Goal: Task Accomplishment & Management: Manage account settings

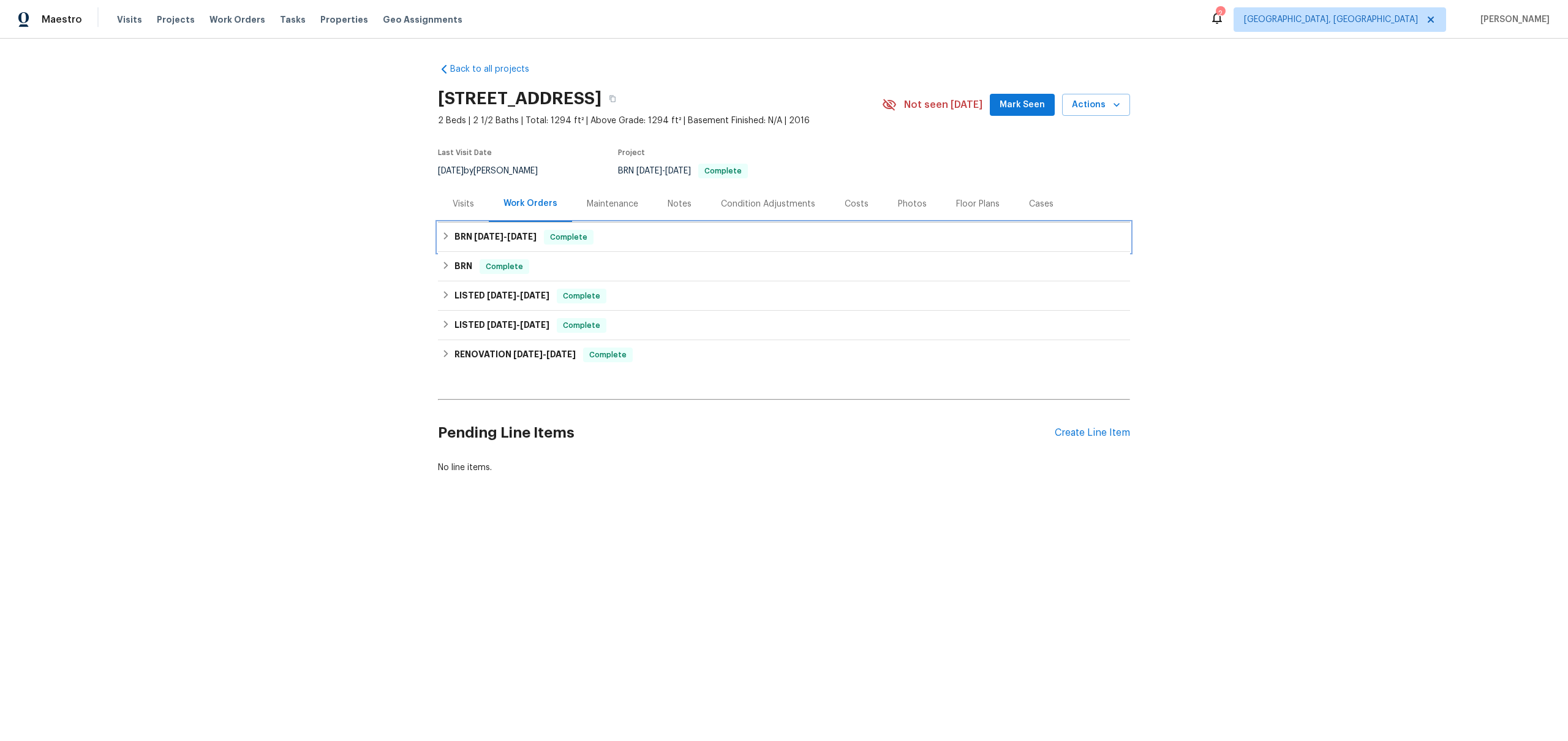
click at [474, 242] on h6 "BRN 5/13/25 - 5/14/25" at bounding box center [495, 237] width 82 height 15
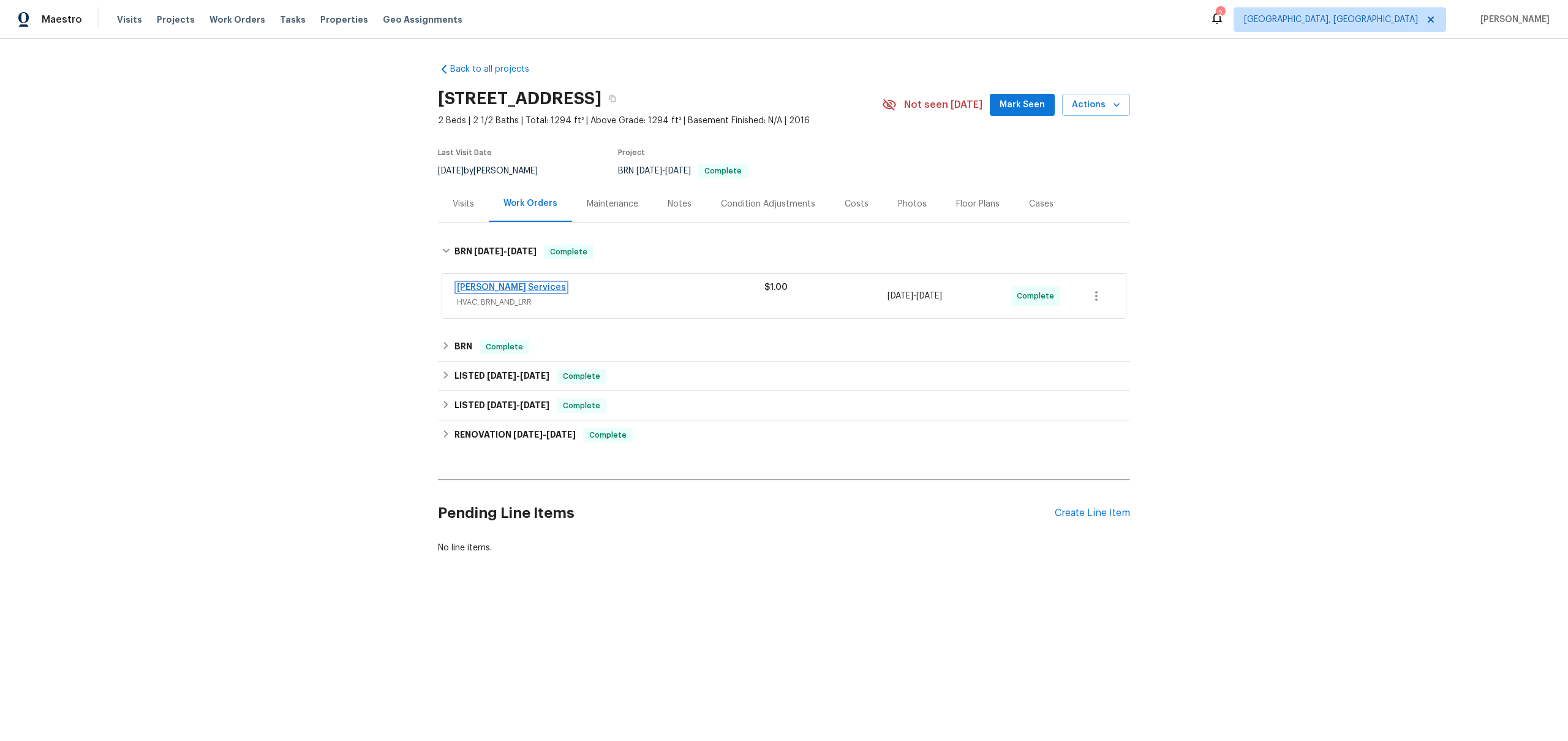
click at [481, 290] on link "Tony Barrett Services" at bounding box center [512, 287] width 109 height 8
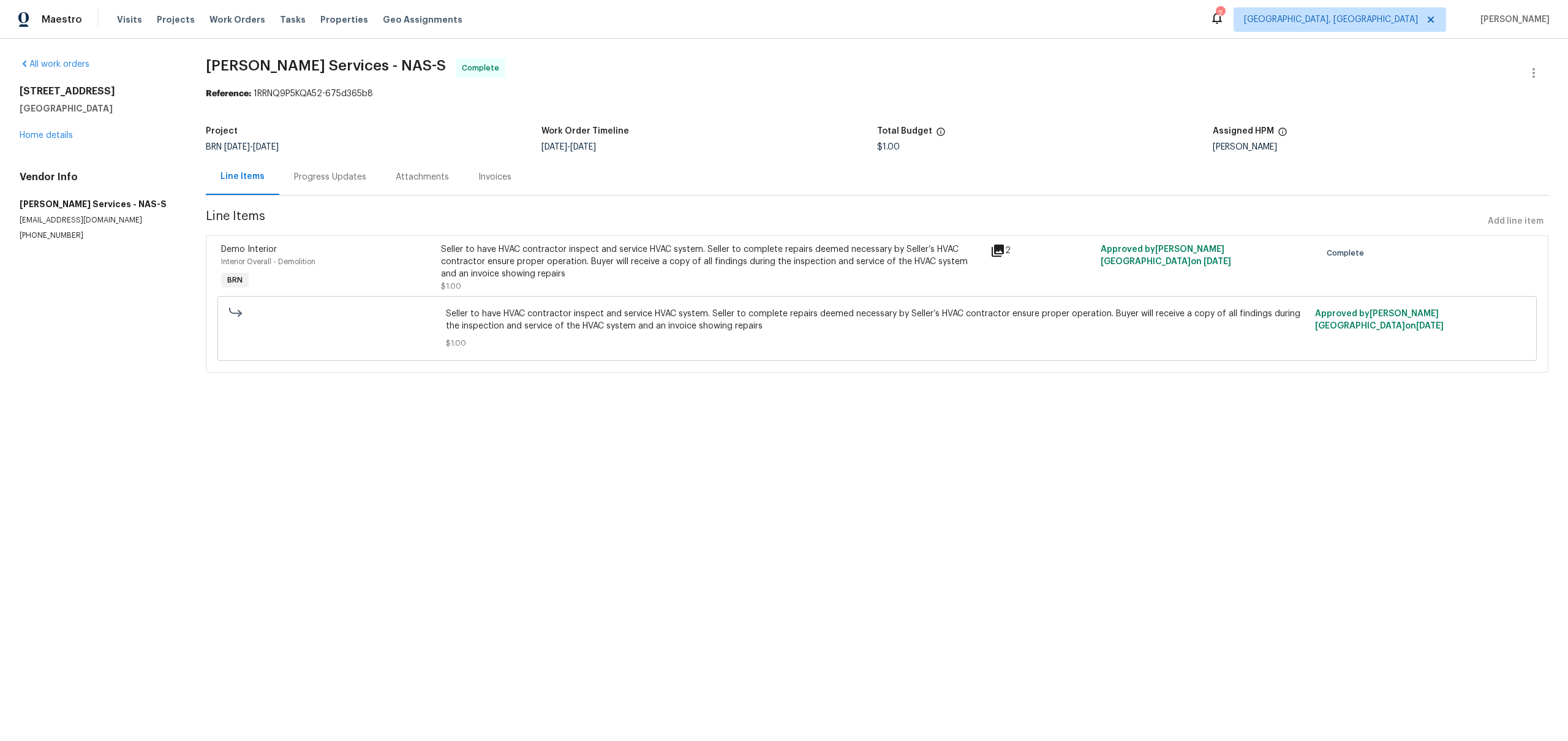
click at [322, 178] on div "Progress Updates" at bounding box center [330, 177] width 72 height 12
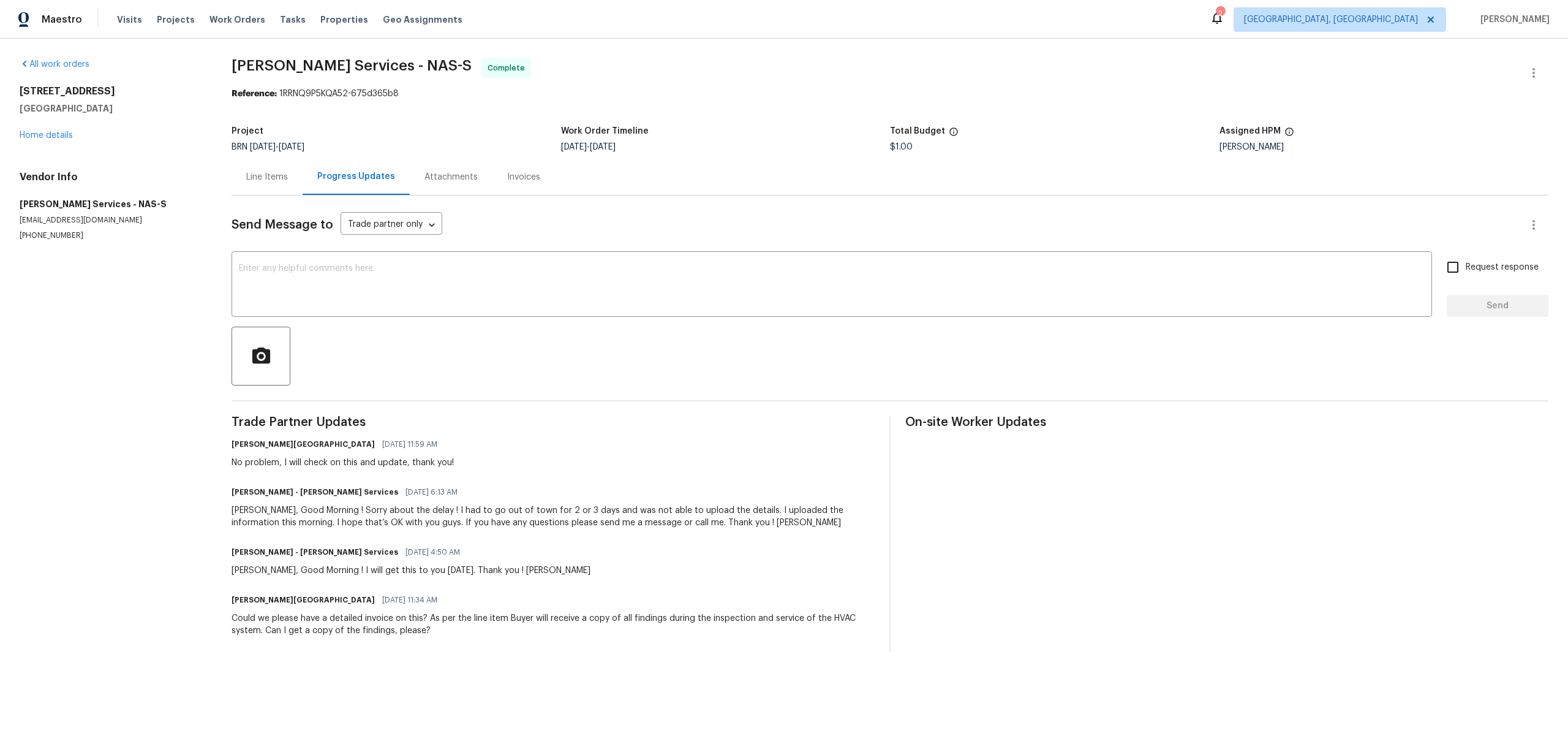
drag, startPoint x: 285, startPoint y: 622, endPoint x: 479, endPoint y: 642, distance: 195.0
click at [479, 642] on div "Trade Partner Updates Isabel Sangeetha Ireland 05/19/2025 11:59 AM No problem, …" at bounding box center [553, 533] width 643 height 235
drag, startPoint x: 449, startPoint y: 629, endPoint x: 256, endPoint y: 612, distance: 193.7
click at [256, 612] on div "Could we please have a detailed invoice on this? As per the line item Buyer wil…" at bounding box center [553, 624] width 643 height 25
click at [301, 568] on div "Isabel, Good Morning ! I will get this to you today. Thank you ! Tony B" at bounding box center [411, 570] width 359 height 12
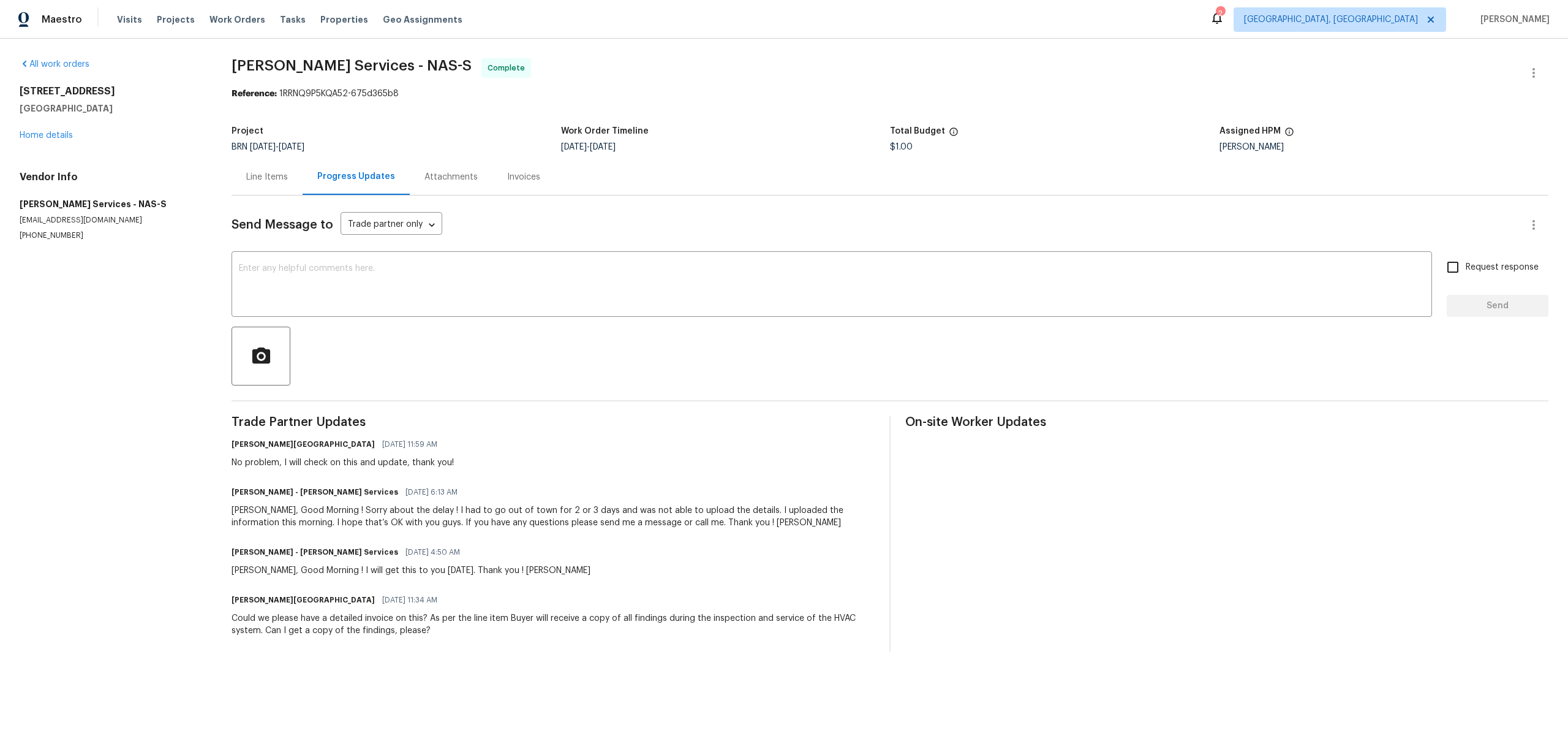
click at [301, 568] on div "Isabel, Good Morning ! I will get this to you today. Thank you ! Tony B" at bounding box center [411, 570] width 359 height 12
click at [317, 526] on div "Isabel, Good Morning ! Sorry about the delay ! I had to go out of town for 2 or…" at bounding box center [553, 516] width 643 height 25
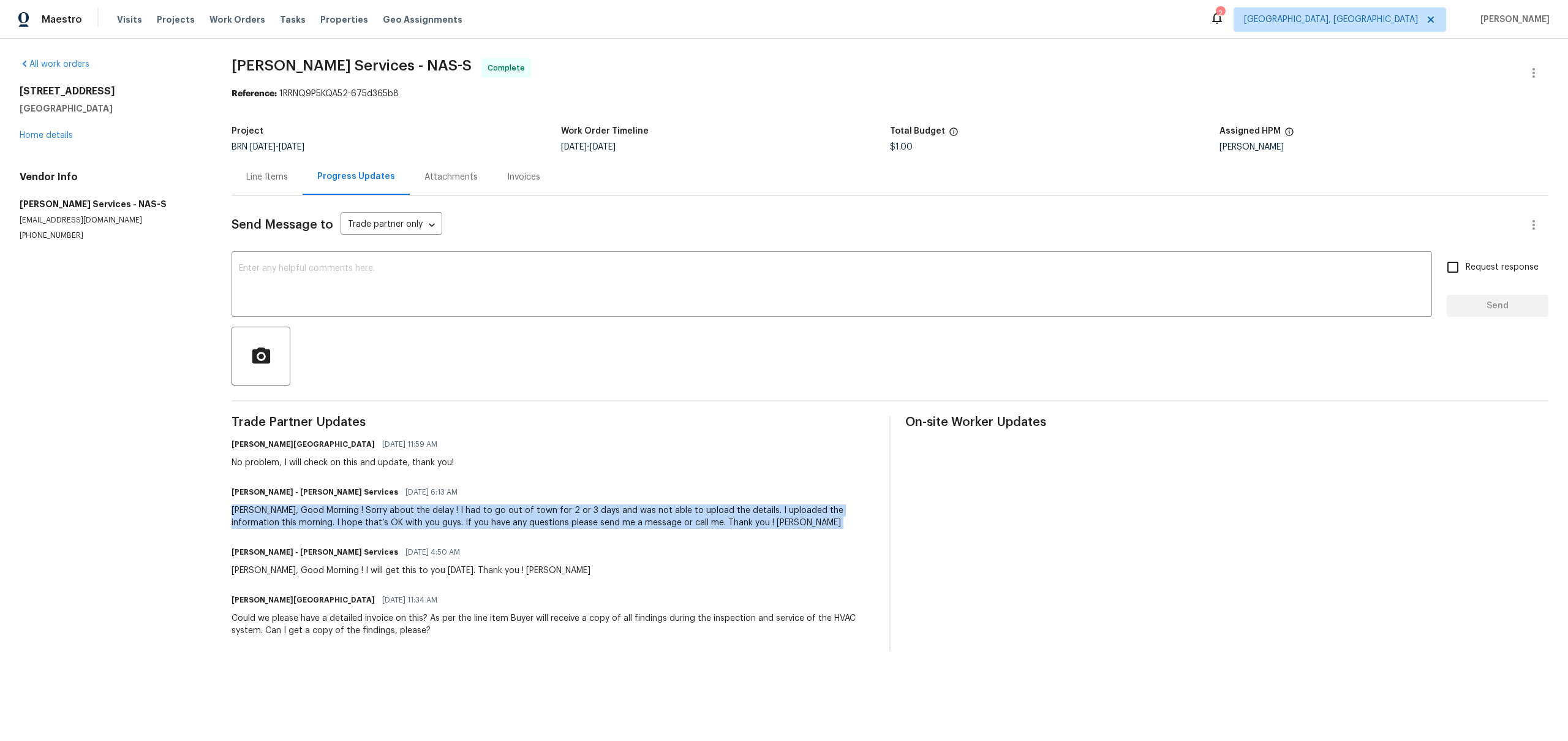
click at [302, 459] on div "No problem, I will check on this and update, thank you!" at bounding box center [343, 462] width 223 height 12
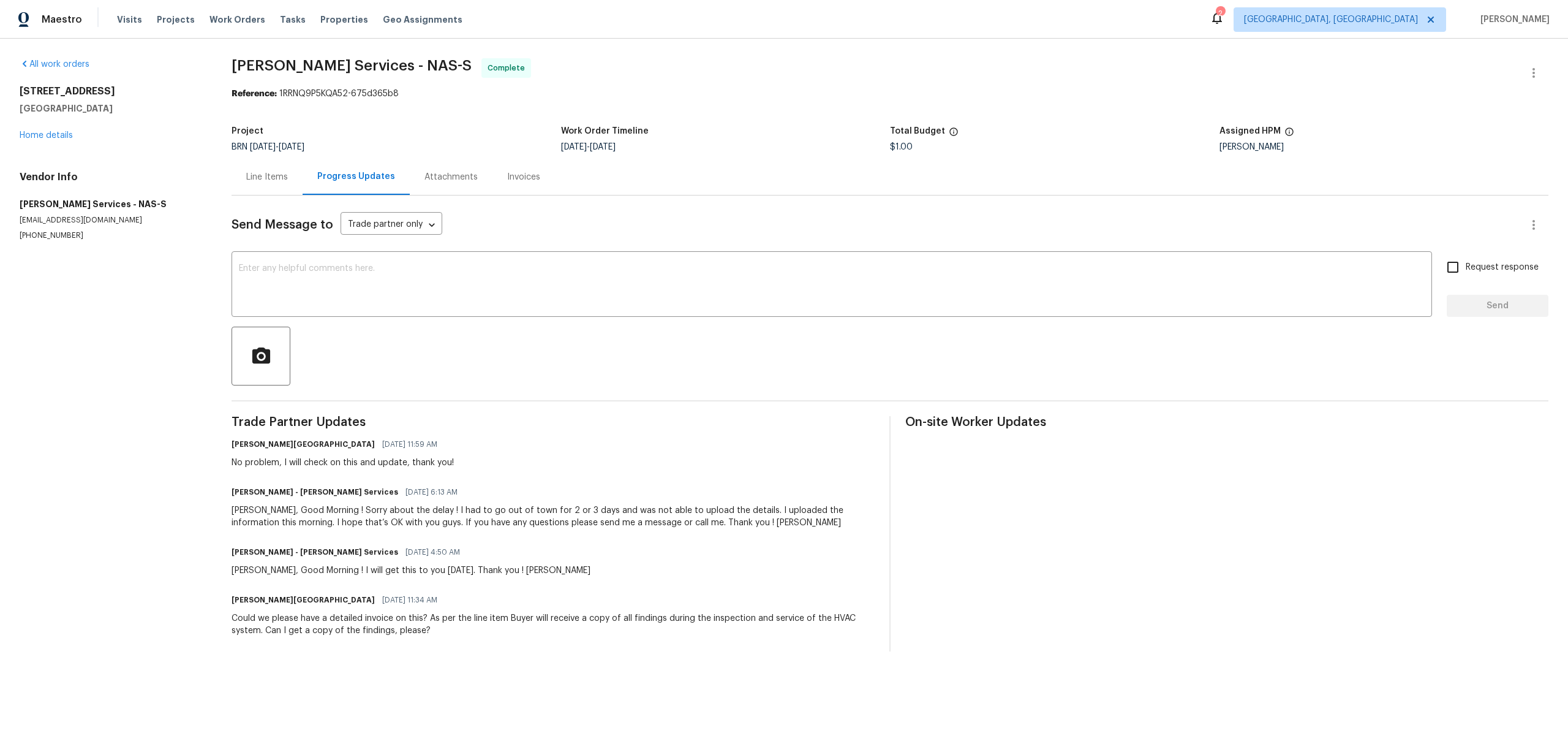
click at [302, 459] on div "No problem, I will check on this and update, thank you!" at bounding box center [343, 462] width 223 height 12
click at [267, 176] on div "Line Items" at bounding box center [266, 177] width 42 height 12
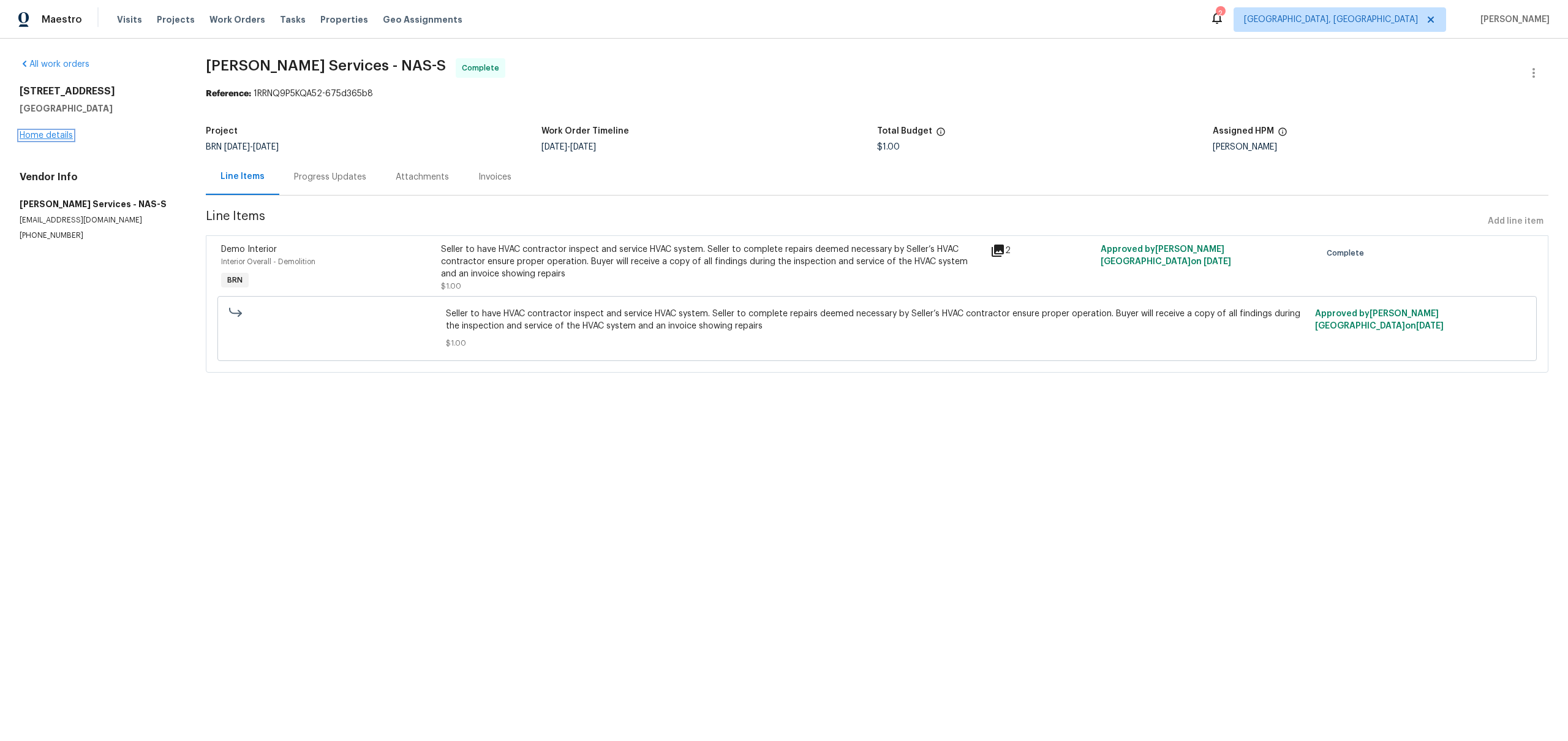
click at [65, 136] on link "Home details" at bounding box center [46, 135] width 53 height 8
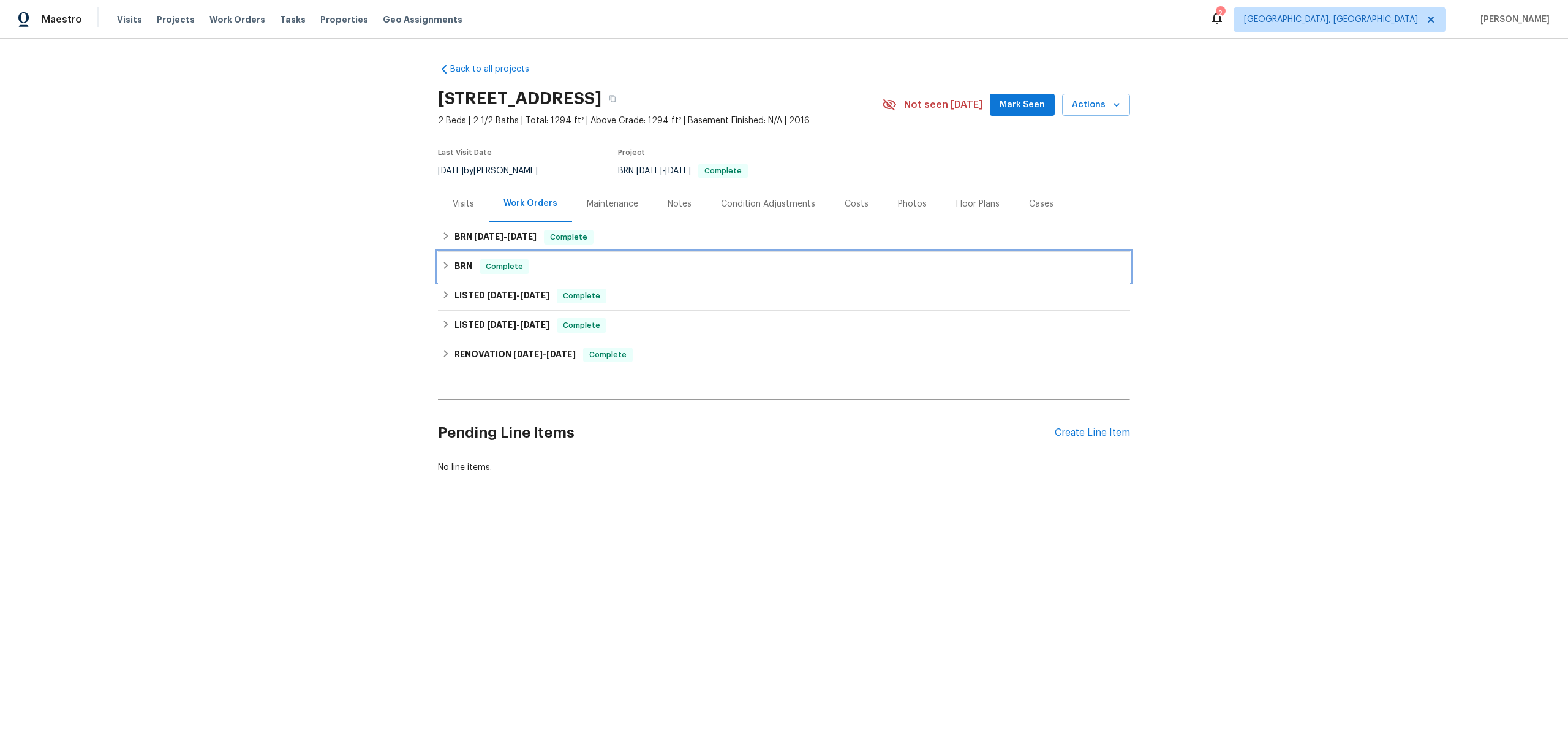
click at [500, 275] on div "BRN Complete" at bounding box center [784, 267] width 692 height 30
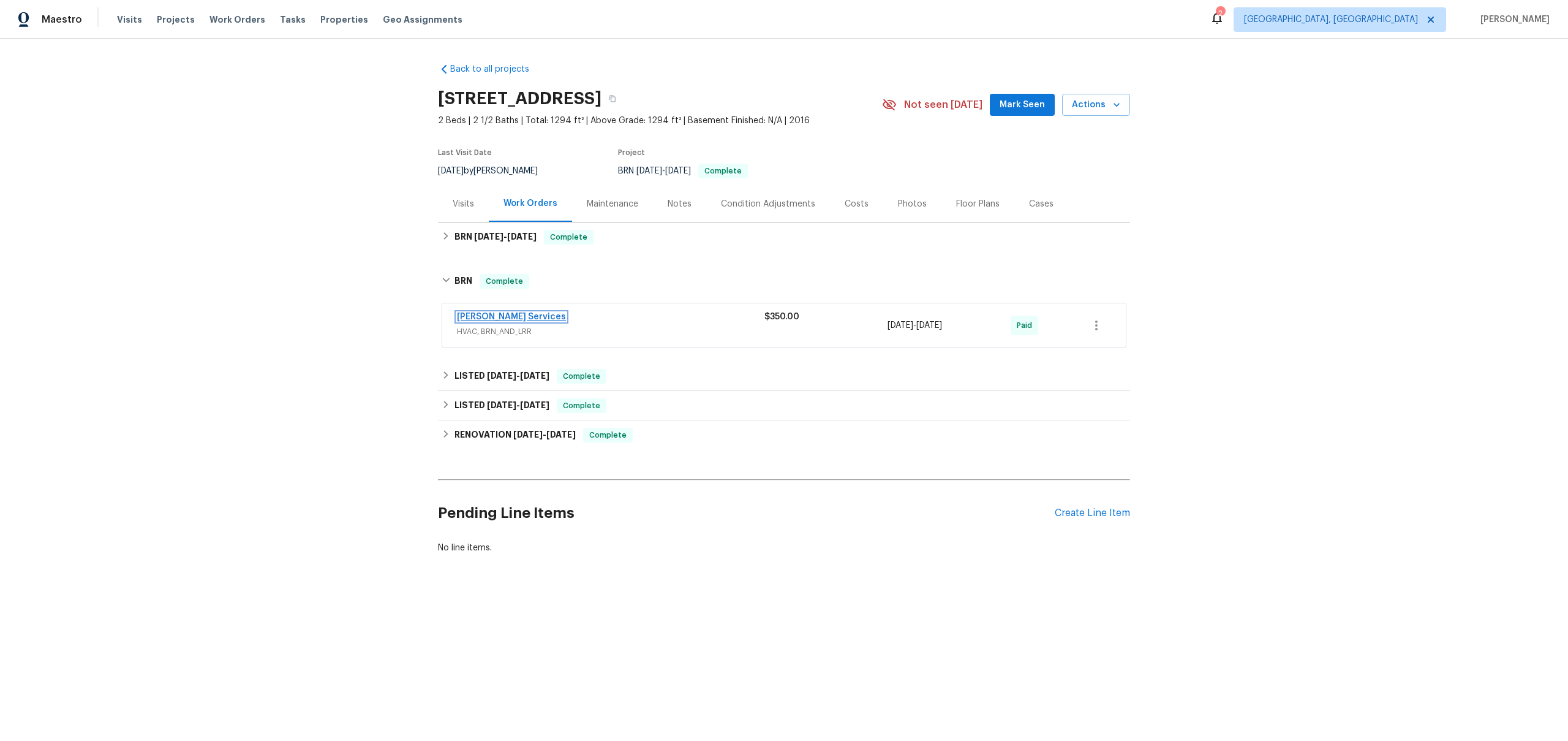
click at [531, 319] on link "Tony Barrett Services" at bounding box center [512, 317] width 109 height 8
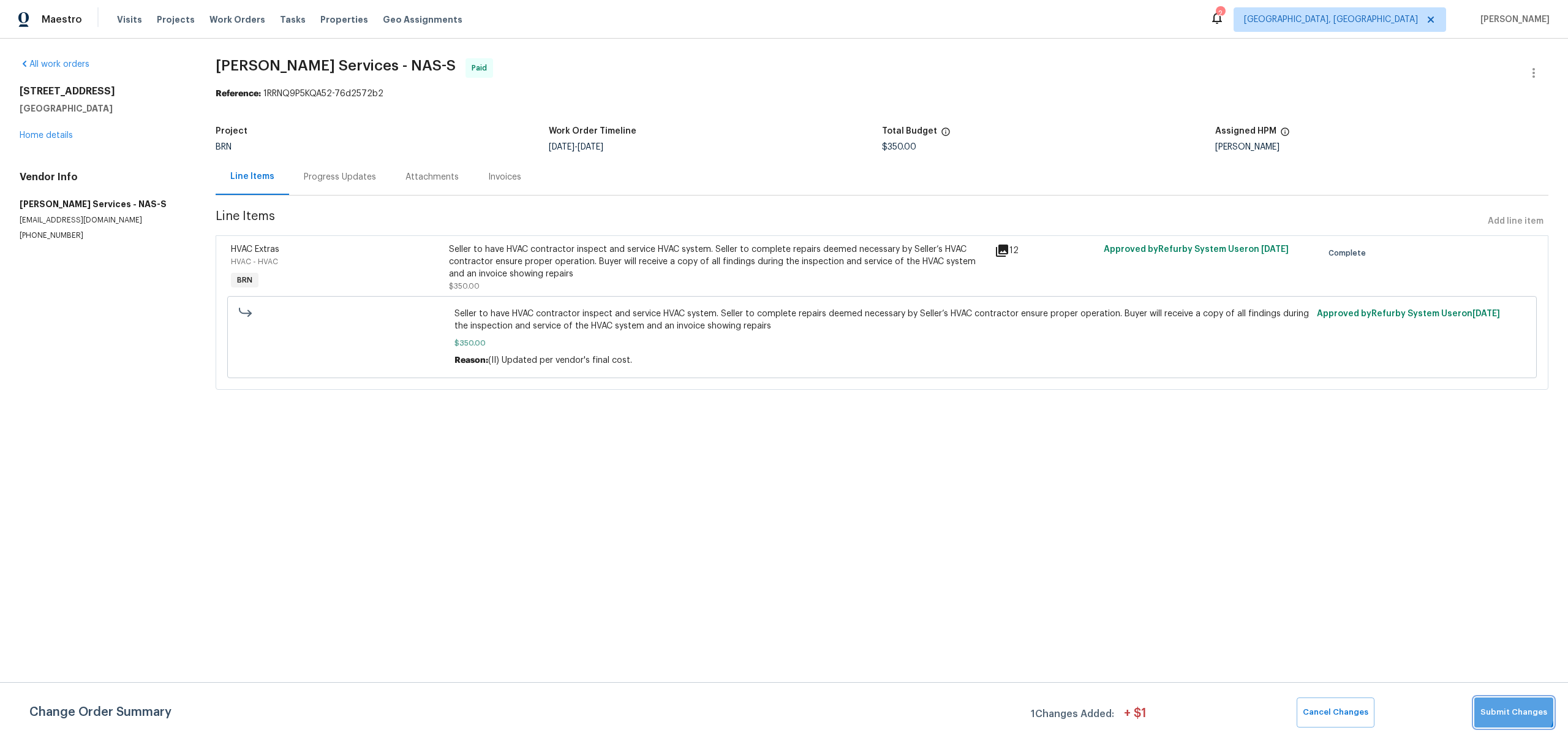
click at [1497, 704] on button "Submit Changes" at bounding box center [1514, 712] width 79 height 30
click at [365, 180] on div "Progress Updates" at bounding box center [340, 177] width 72 height 12
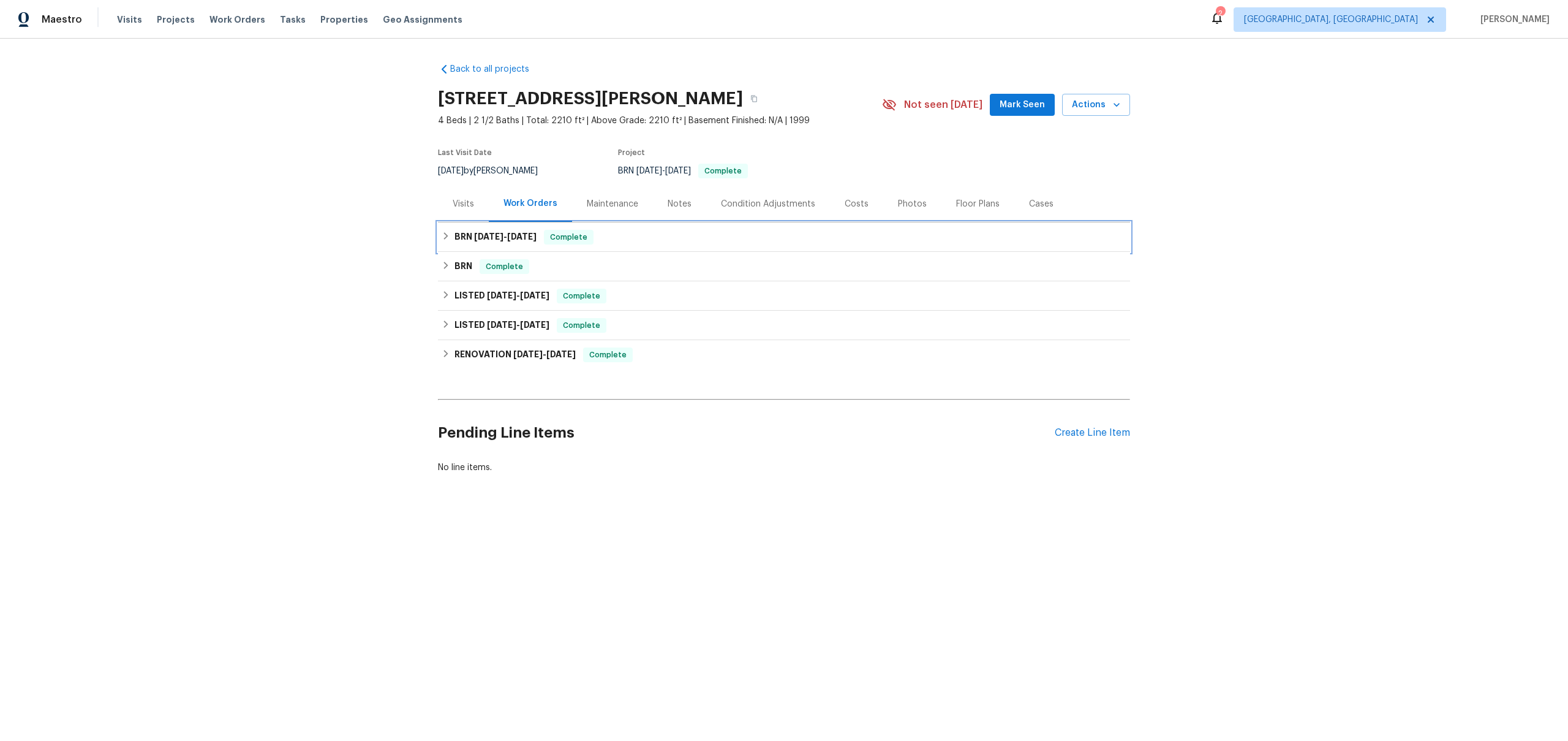
click at [490, 236] on span "6/8/25" at bounding box center [489, 236] width 30 height 8
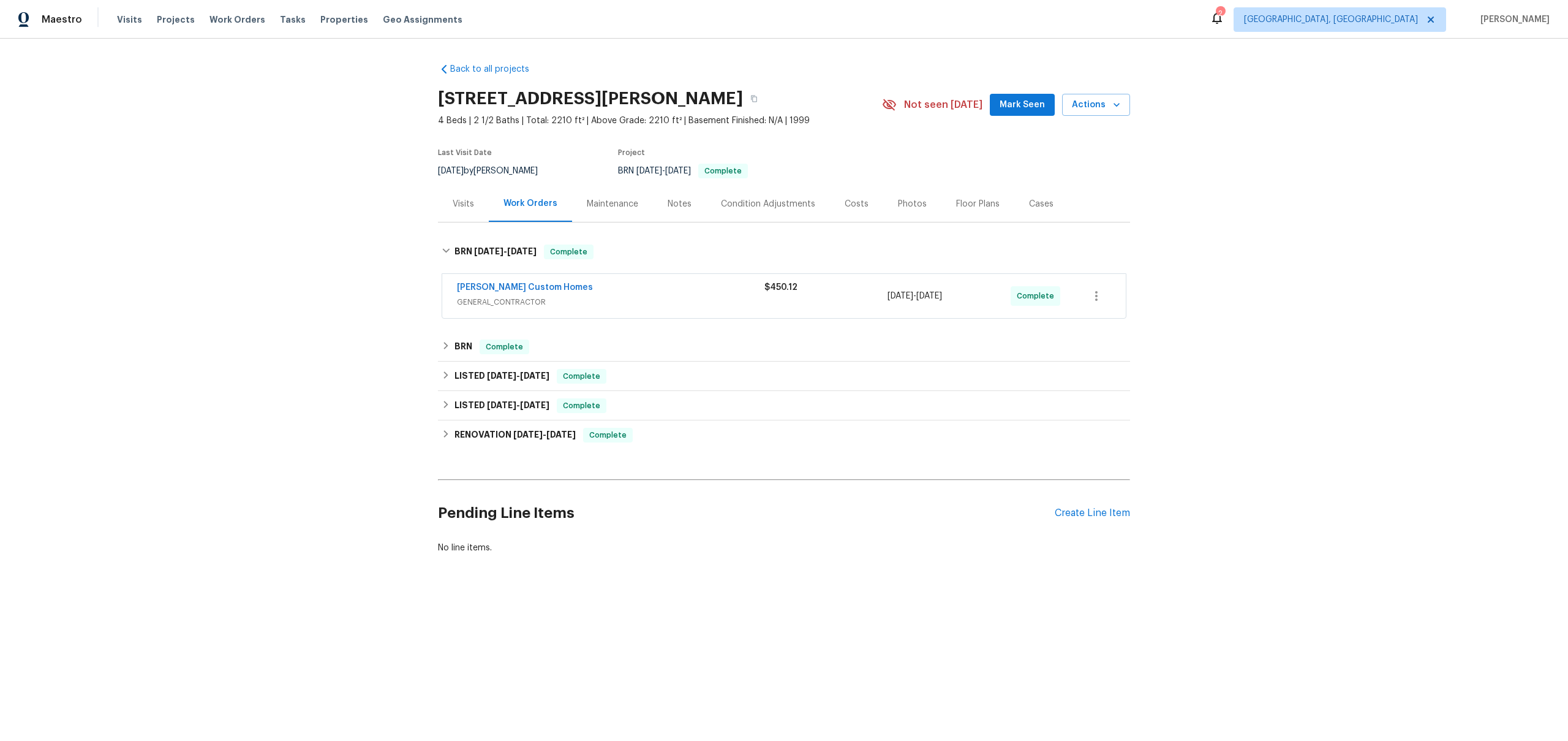
click at [507, 330] on div "Back to all projects 3209 Dark Woods Dr, Franklin, TN 37064 4 Beds | 2 1/2 Bath…" at bounding box center [784, 308] width 692 height 510
click at [448, 345] on icon at bounding box center [446, 346] width 8 height 8
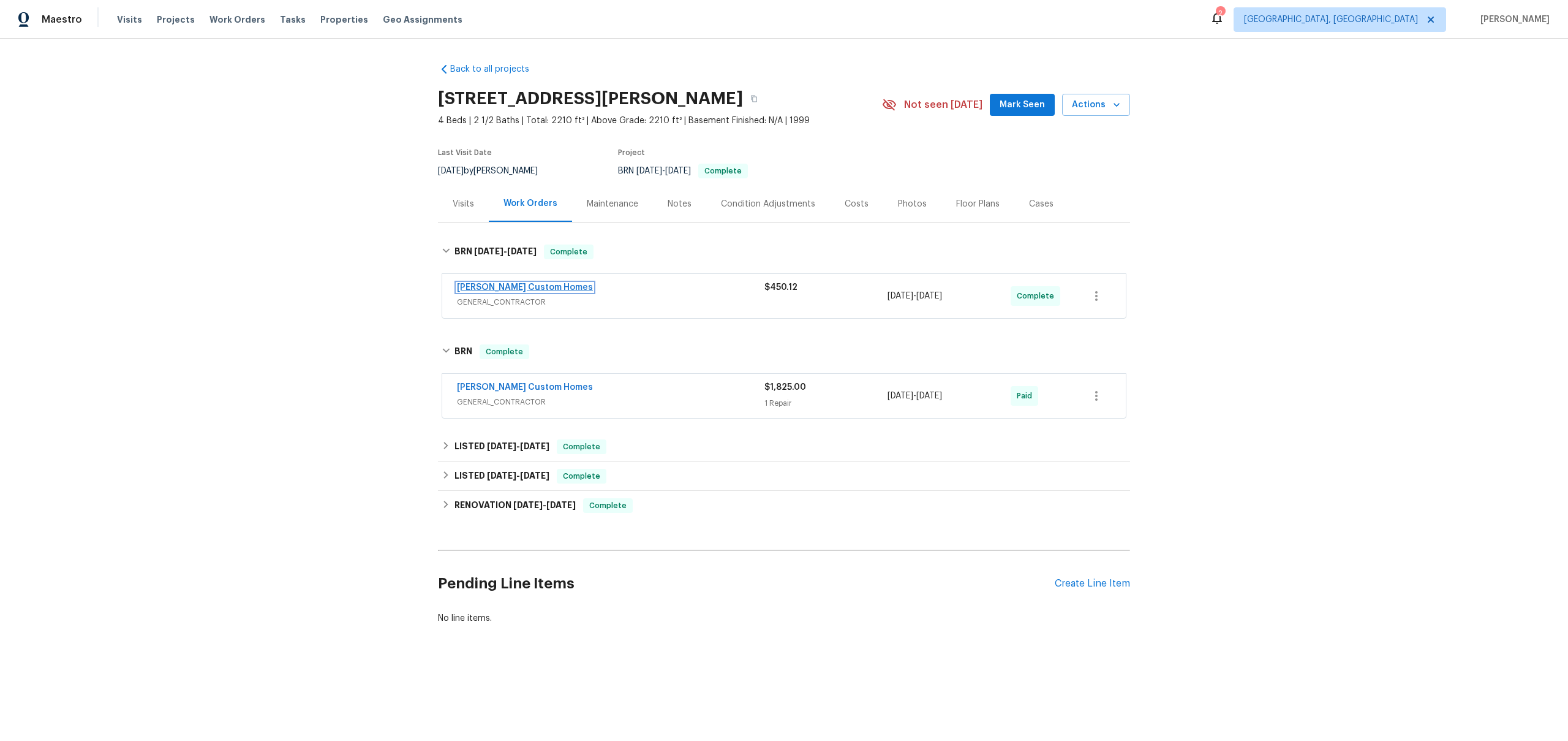
click at [542, 284] on link "Rappa Custom Homes" at bounding box center [525, 287] width 136 height 8
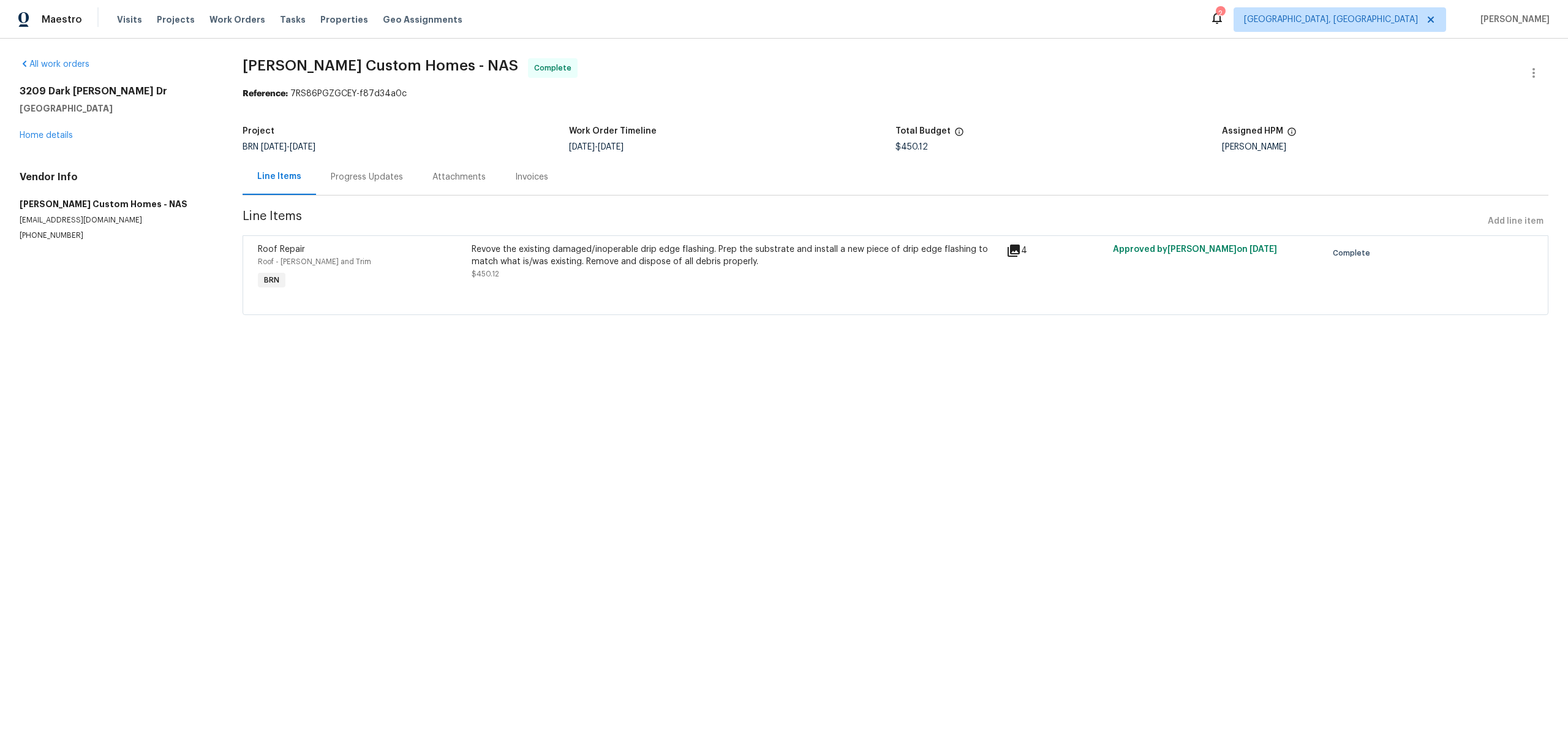
click at [386, 187] on div "Progress Updates" at bounding box center [367, 176] width 102 height 36
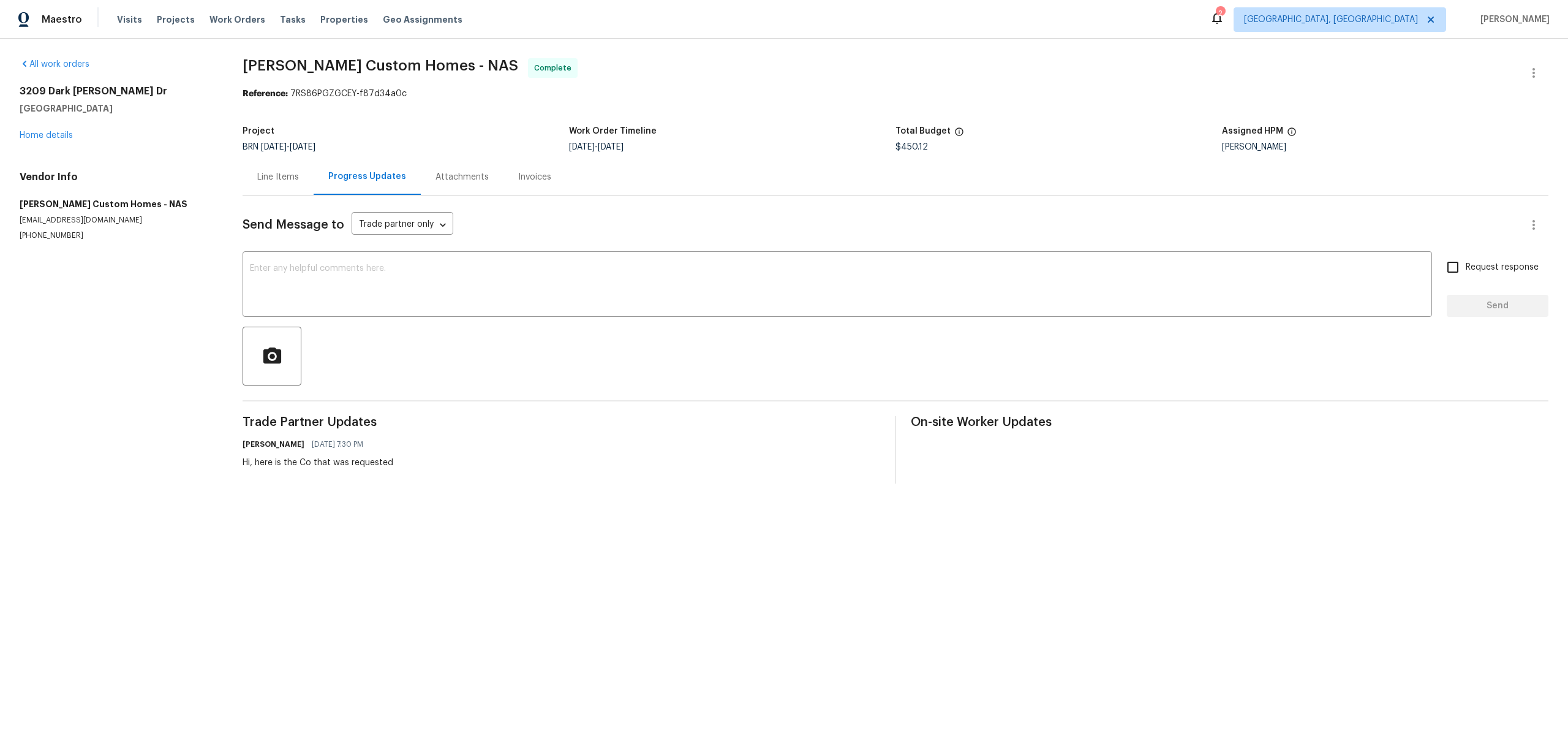
click at [273, 165] on div "Line Items" at bounding box center [278, 176] width 71 height 36
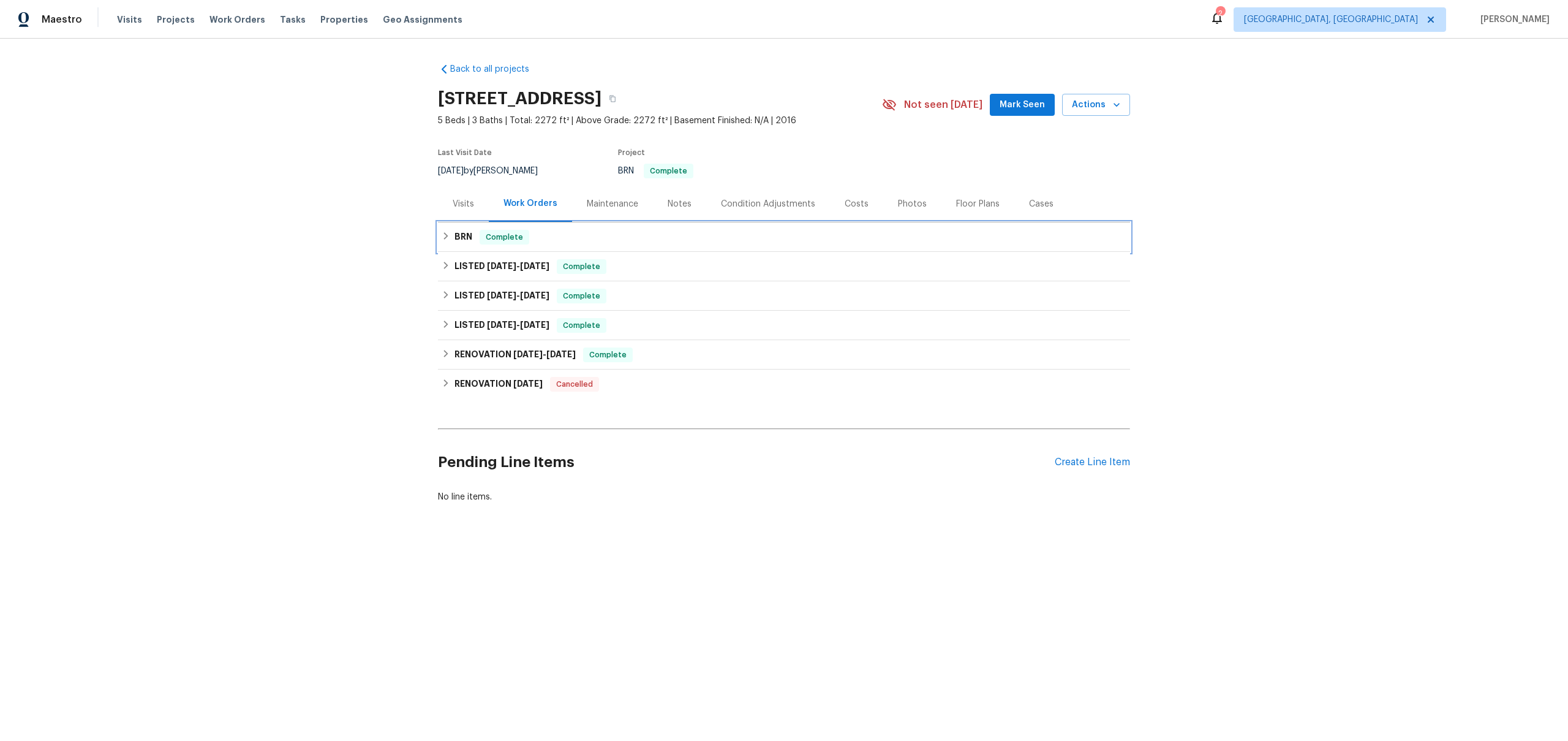
click at [467, 239] on h6 "BRN" at bounding box center [463, 237] width 18 height 15
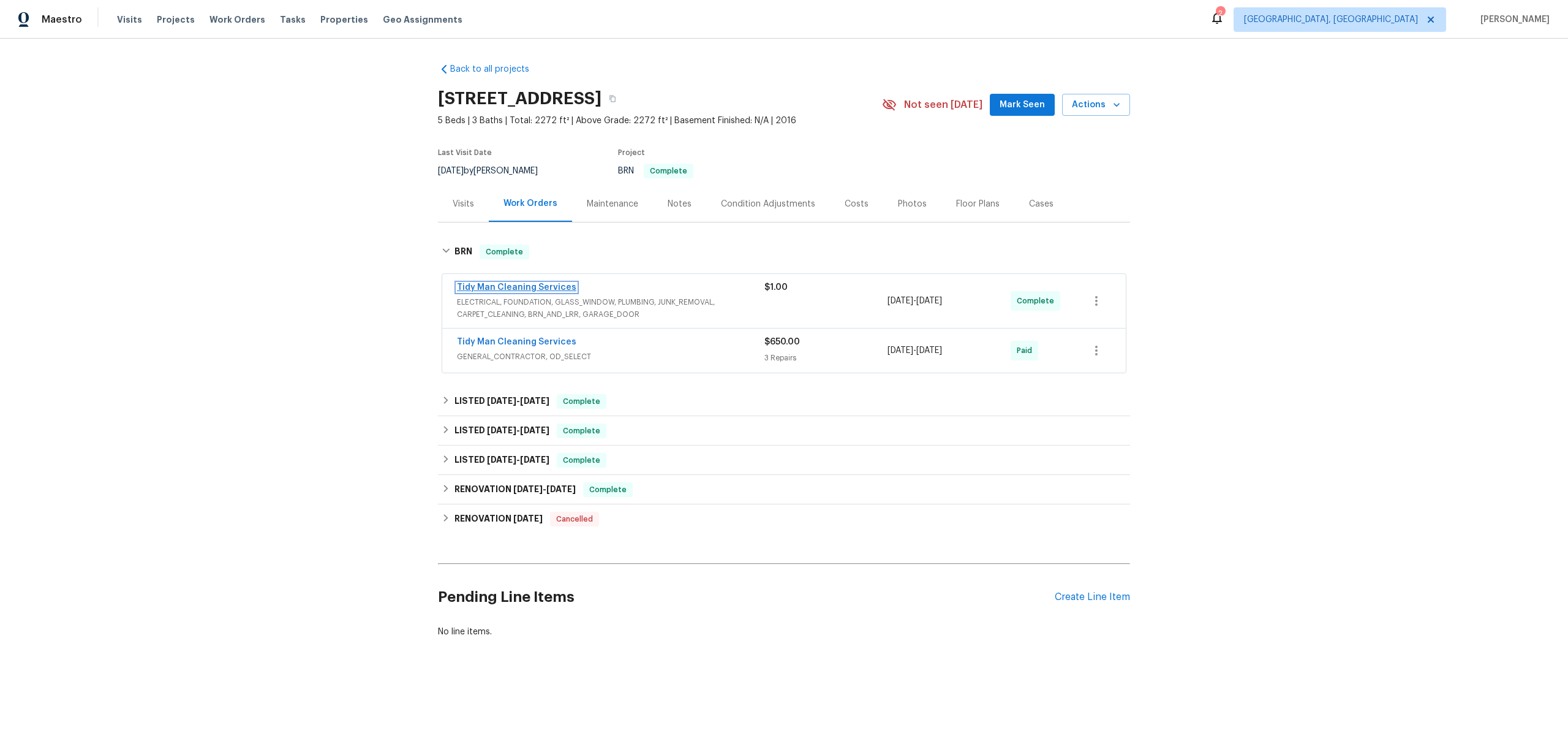
click at [500, 286] on link "Tidy Man Cleaning Services" at bounding box center [517, 287] width 119 height 8
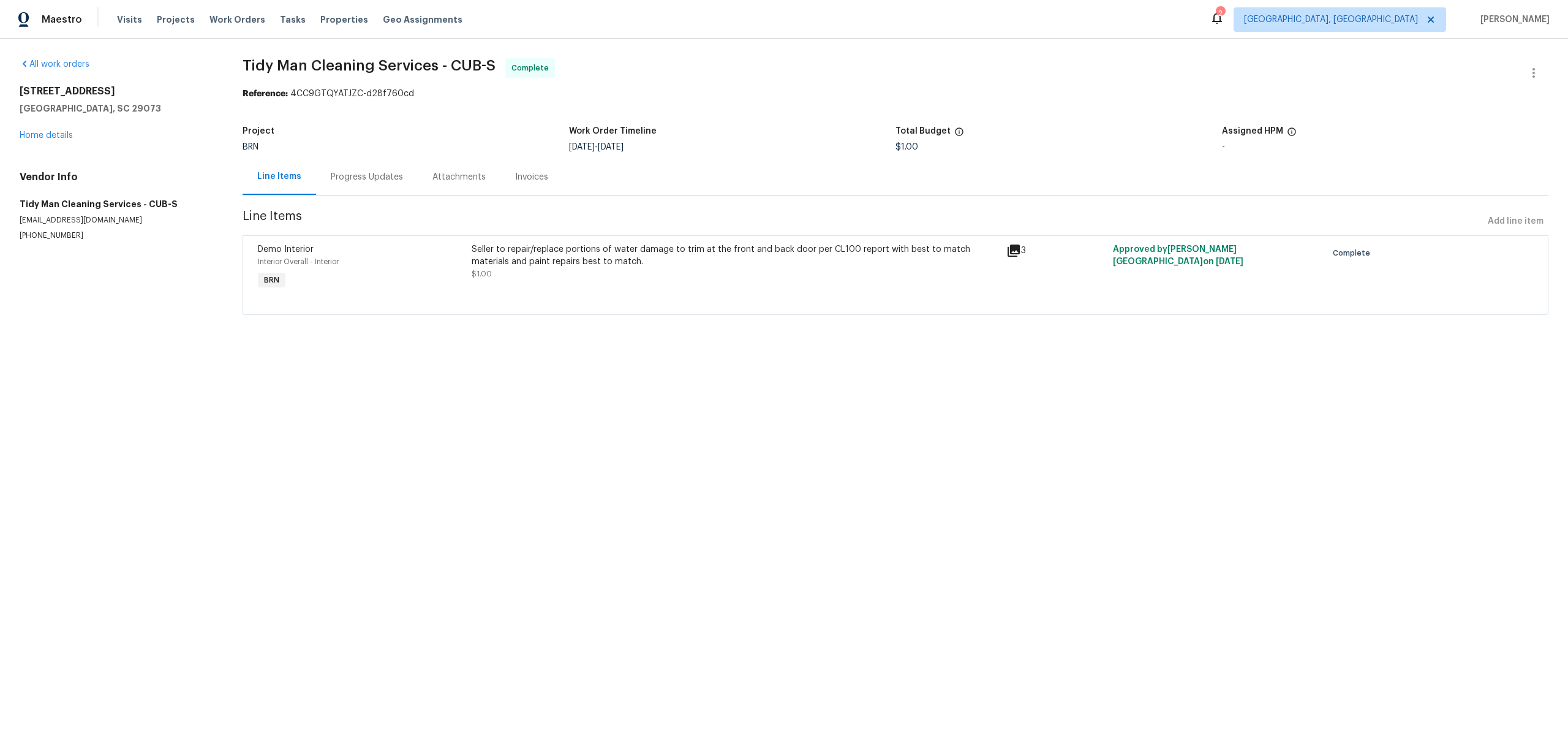
click at [357, 191] on div "Progress Updates" at bounding box center [367, 176] width 102 height 36
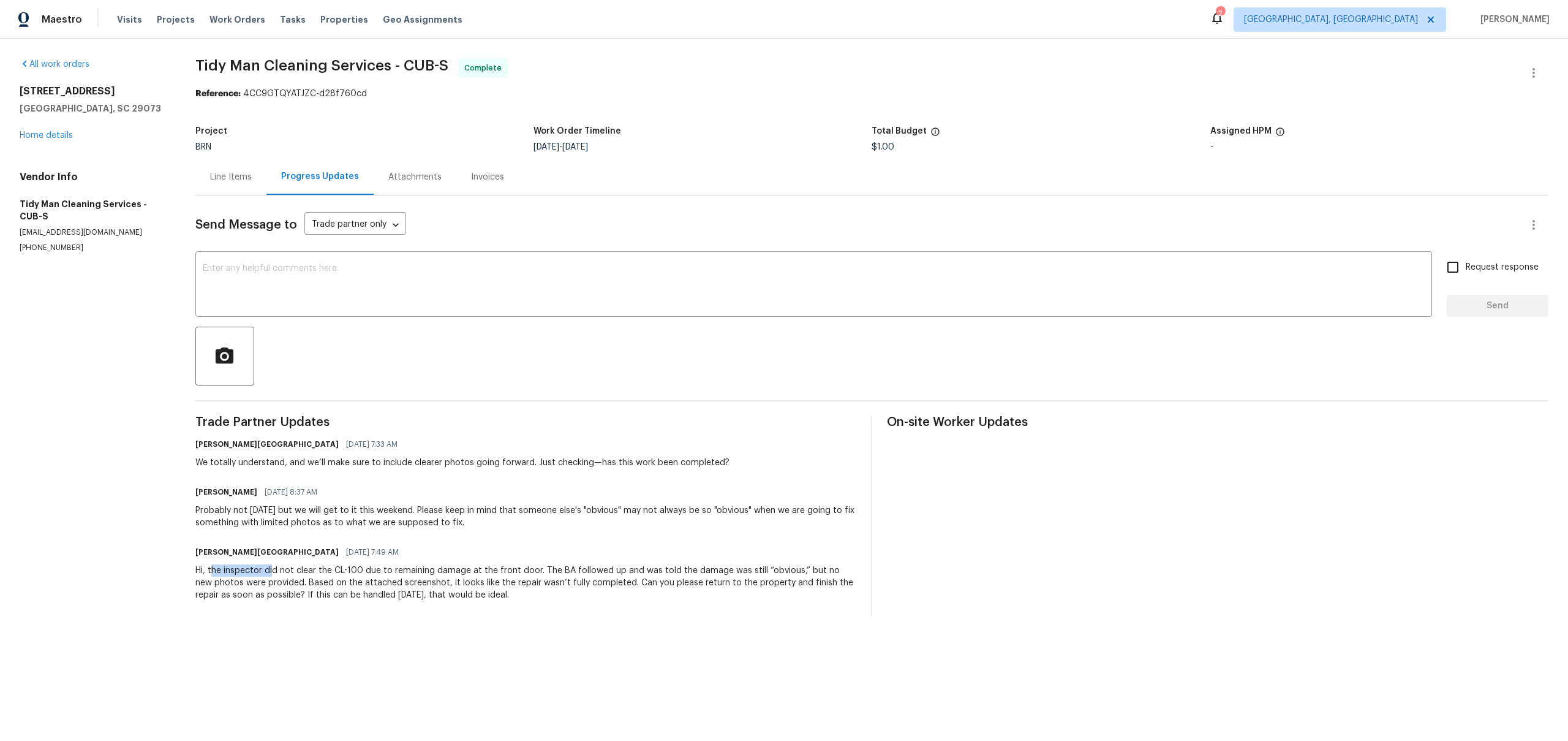
drag, startPoint x: 214, startPoint y: 571, endPoint x: 295, endPoint y: 566, distance: 81.2
click at [295, 566] on div "Hi, the inspector did not clear the CL-100 due to remaining damage at the front…" at bounding box center [526, 583] width 661 height 37
drag, startPoint x: 258, startPoint y: 520, endPoint x: 418, endPoint y: 520, distance: 160.0
click at [416, 520] on div "Probably not today but we will get to it this weekend. Please keep in mind that…" at bounding box center [526, 516] width 661 height 25
drag, startPoint x: 213, startPoint y: 465, endPoint x: 483, endPoint y: 464, distance: 270.0
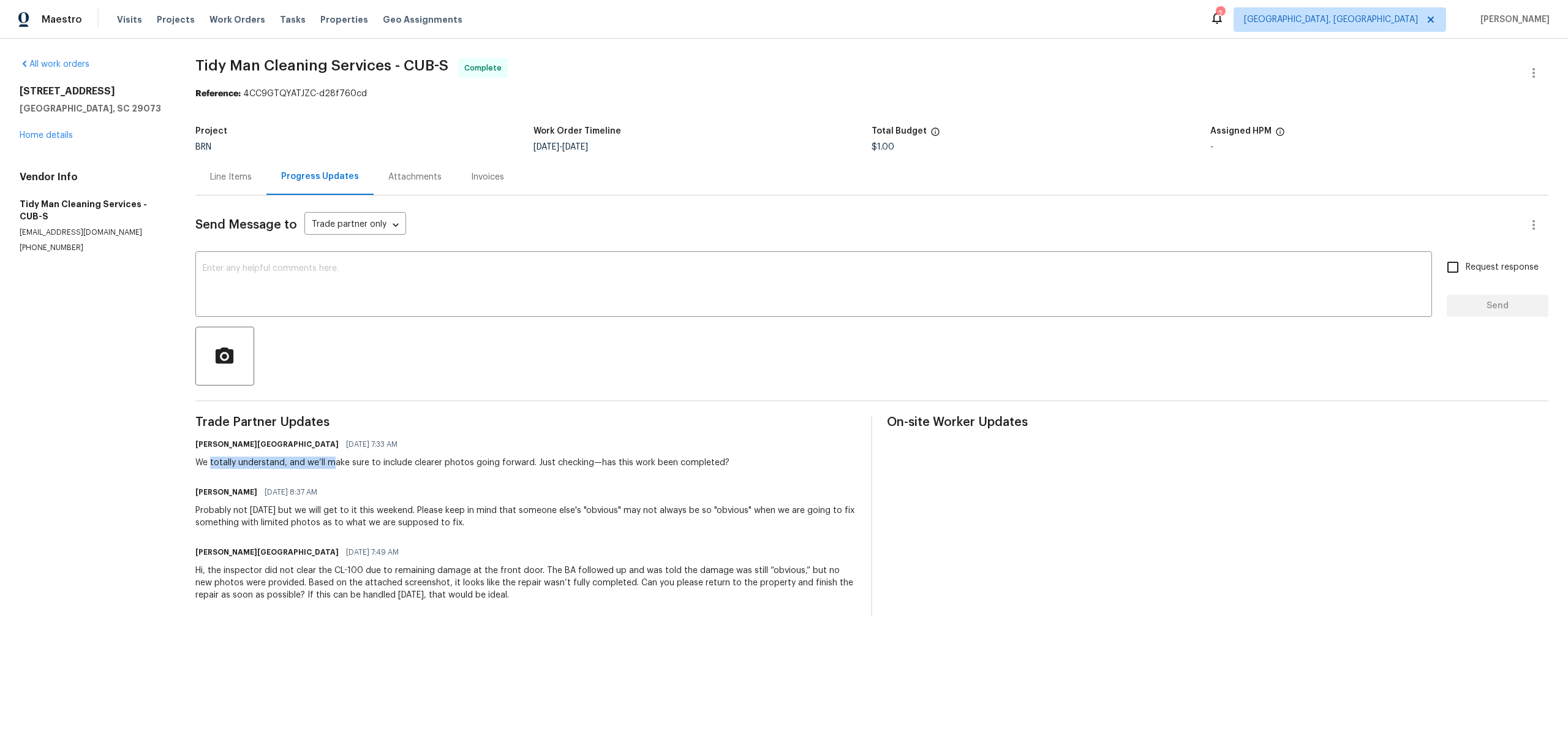
click at [483, 464] on div "We totally understand, and we’ll make sure to include clearer photos going forw…" at bounding box center [462, 462] width 534 height 12
drag, startPoint x: 728, startPoint y: 463, endPoint x: 449, endPoint y: 460, distance: 279.0
click at [458, 456] on div "Isabel Sangeetha Ireland 07/21/2025 7:33 AM We totally understand, and we’ll ma…" at bounding box center [526, 452] width 661 height 33
click at [216, 184] on div "Line Items" at bounding box center [230, 176] width 71 height 36
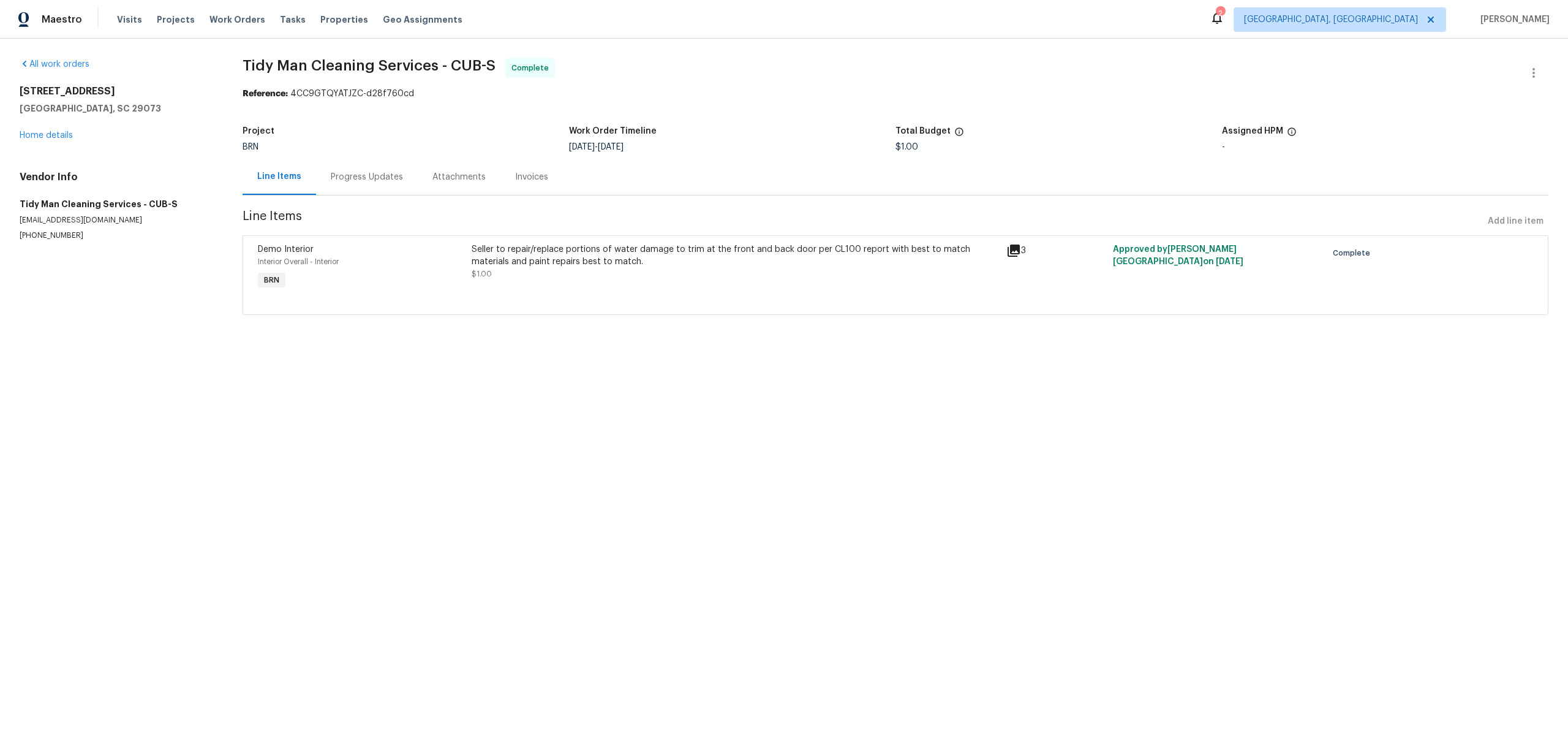
click at [387, 252] on div "Demo Interior" at bounding box center [361, 249] width 206 height 12
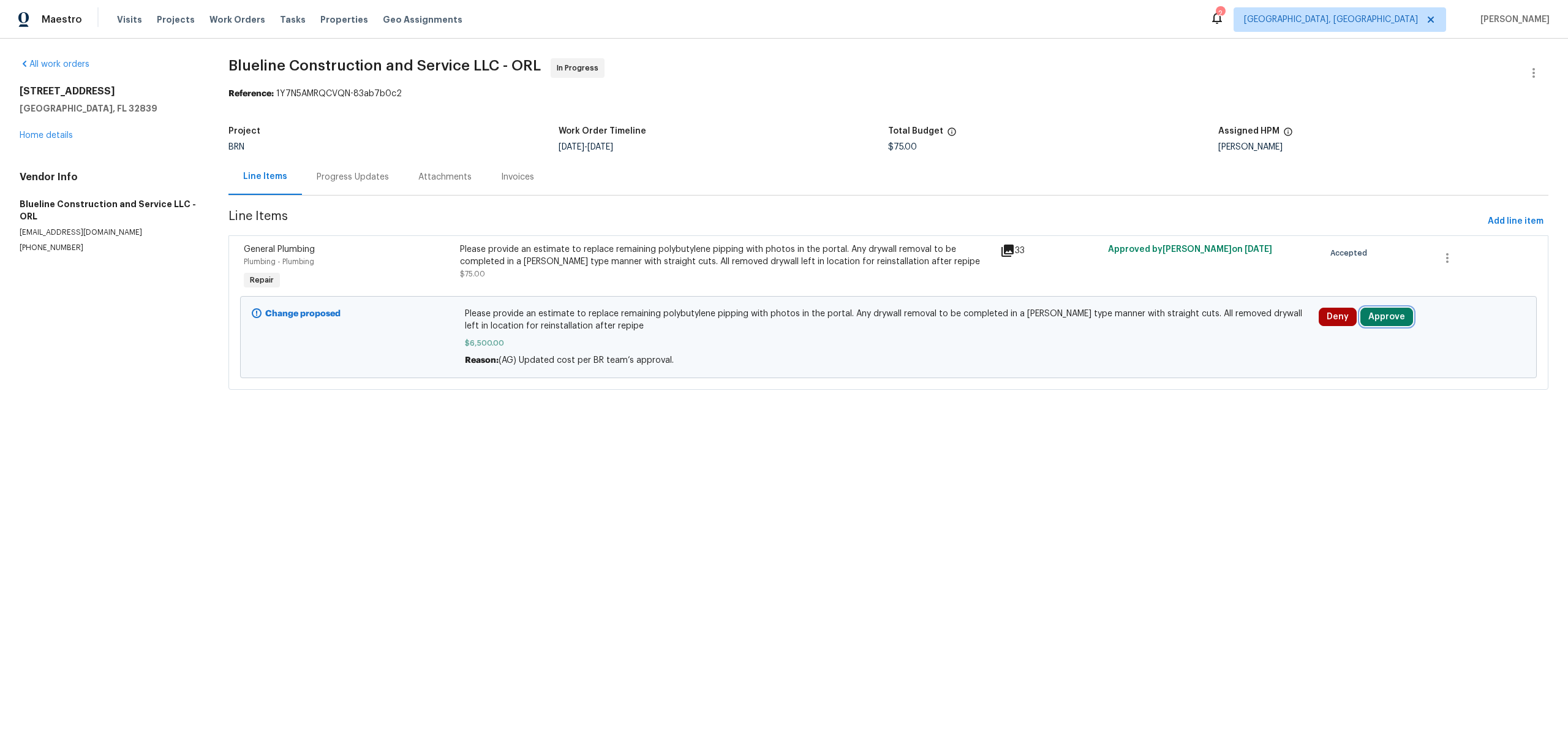
click at [1393, 315] on button "Approve" at bounding box center [1386, 317] width 53 height 18
click at [1200, 329] on span "Approve" at bounding box center [1212, 328] width 35 height 9
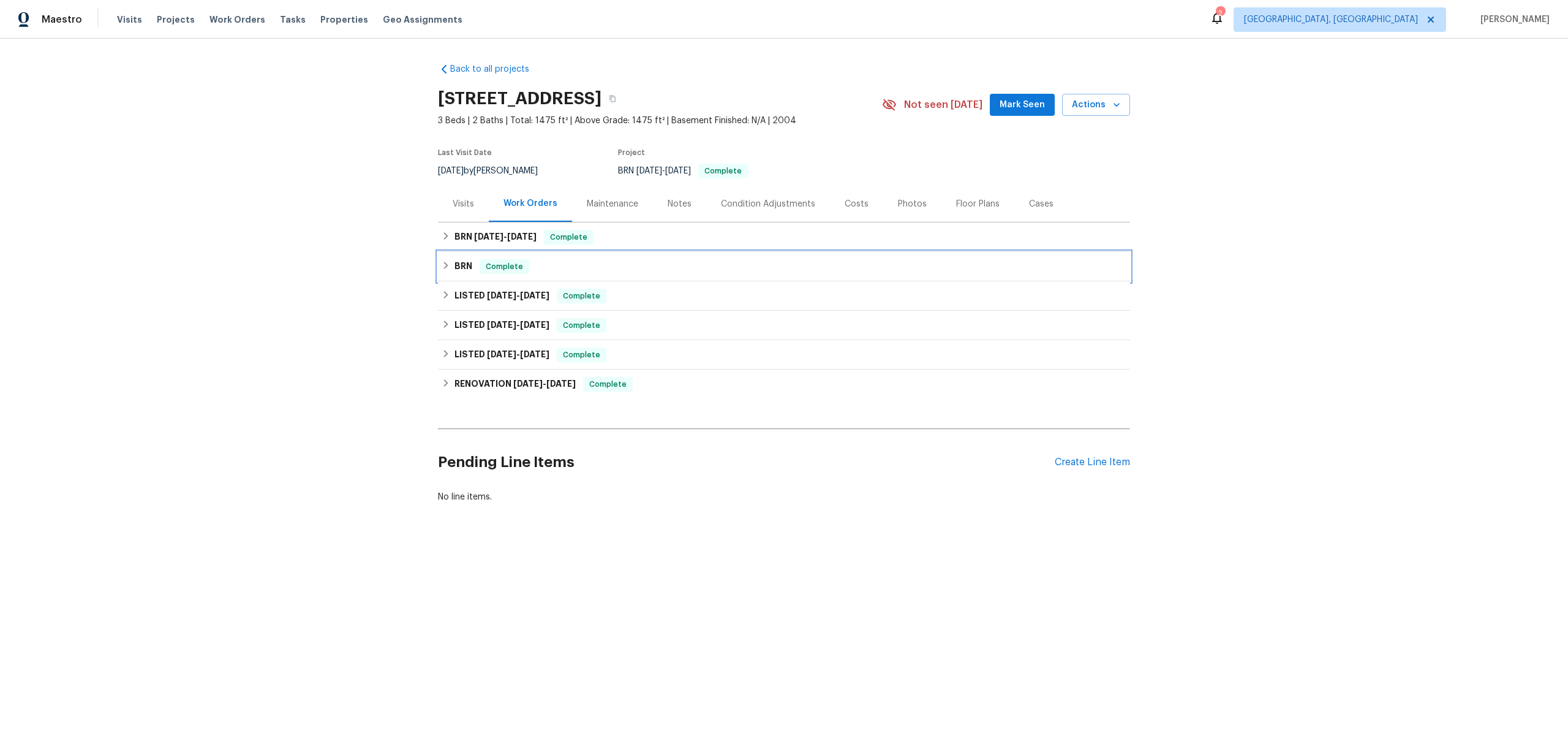
click at [510, 276] on div "BRN Complete" at bounding box center [784, 267] width 692 height 30
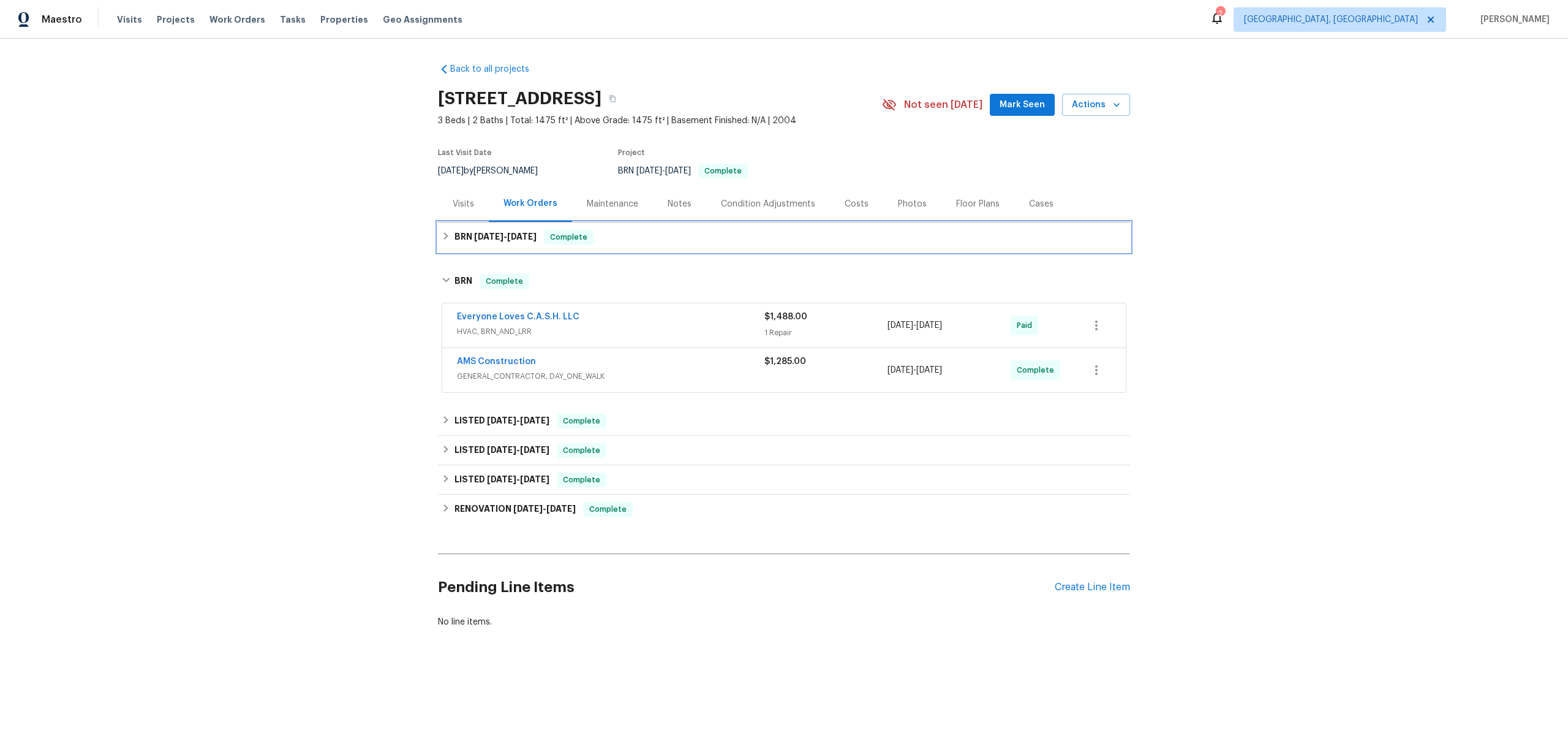
click at [492, 240] on span "[DATE]" at bounding box center [489, 236] width 30 height 8
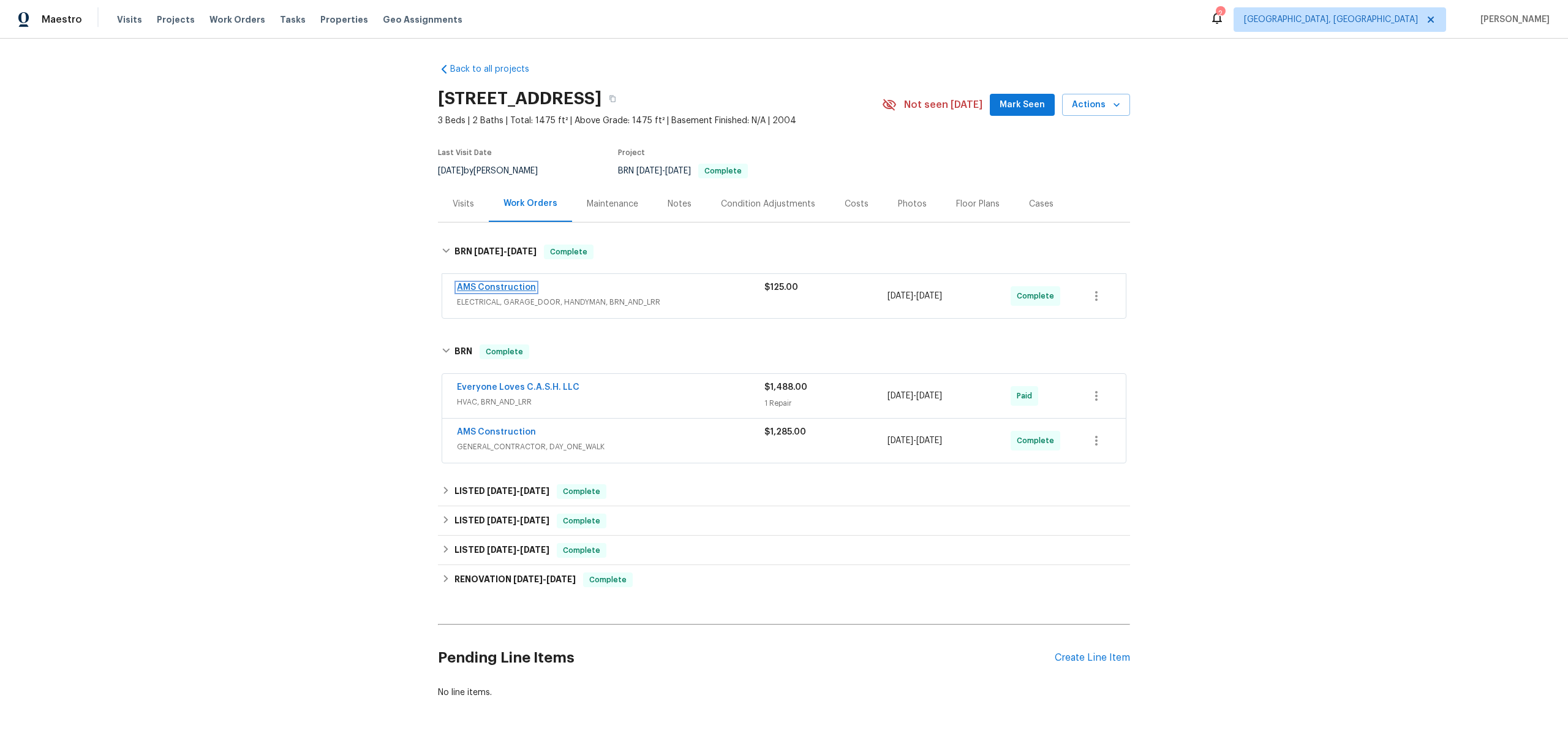
click at [508, 286] on link "AMS Construction" at bounding box center [497, 287] width 79 height 8
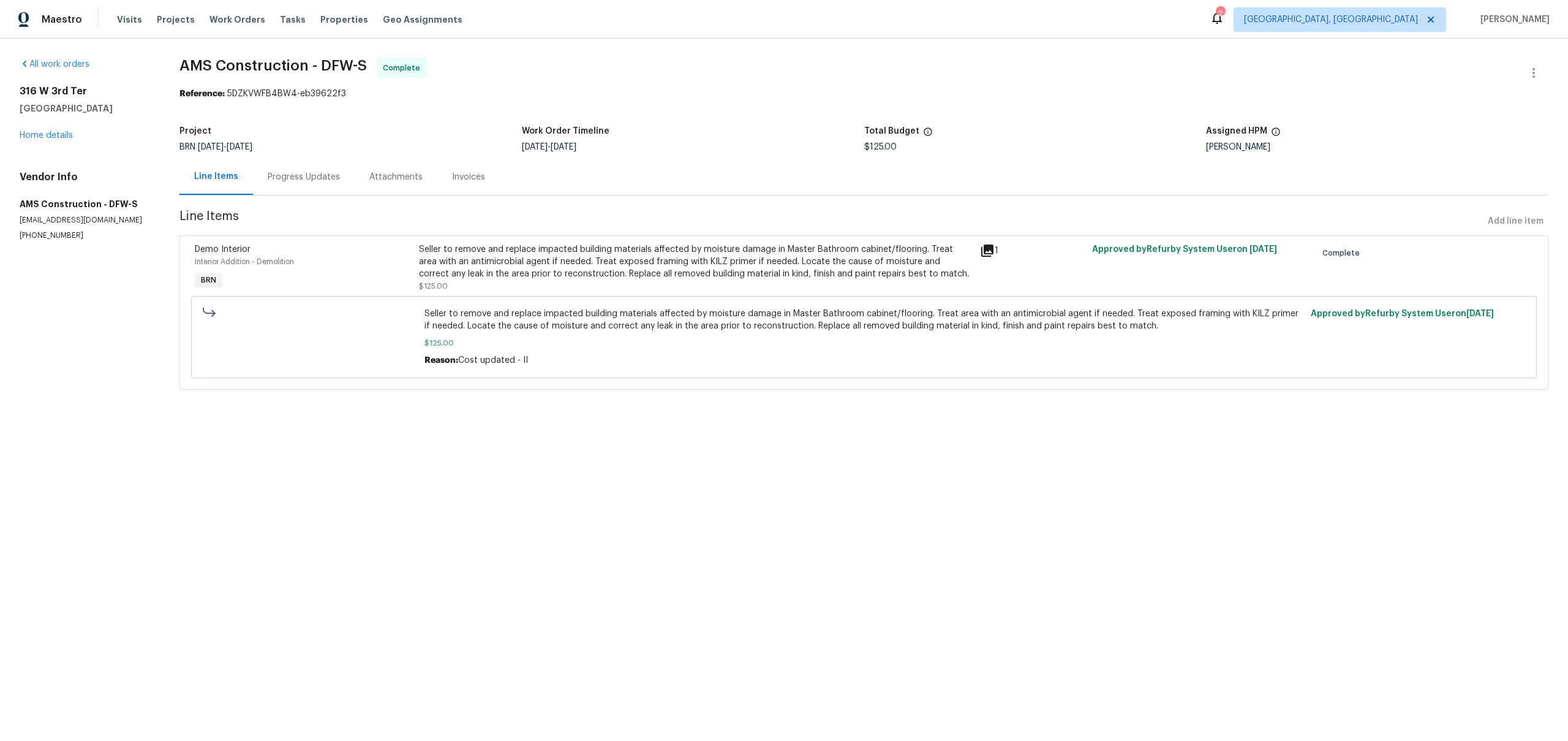
click at [305, 178] on div "Progress Updates" at bounding box center [304, 177] width 72 height 12
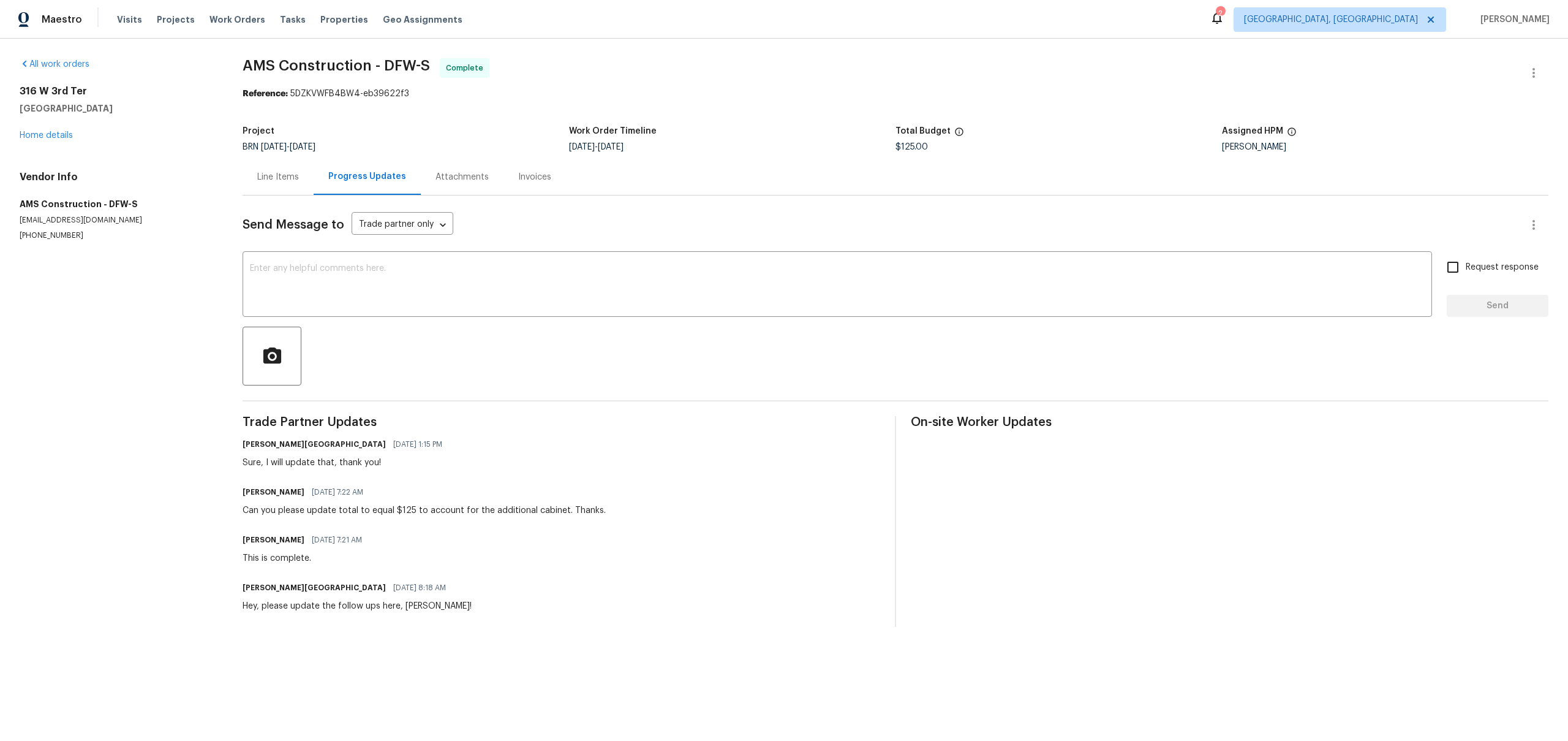
drag, startPoint x: 330, startPoint y: 590, endPoint x: 551, endPoint y: 597, distance: 221.1
click at [544, 595] on div "[PERSON_NAME] [GEOGRAPHIC_DATA] [DATE] 8:18 AM Hey, please update the follow up…" at bounding box center [561, 595] width 637 height 33
drag, startPoint x: 274, startPoint y: 458, endPoint x: 288, endPoint y: 458, distance: 14.0
click div "Sure, I will update that, thank you!"
drag, startPoint x: 268, startPoint y: 509, endPoint x: 581, endPoint y: 491, distance: 313.5
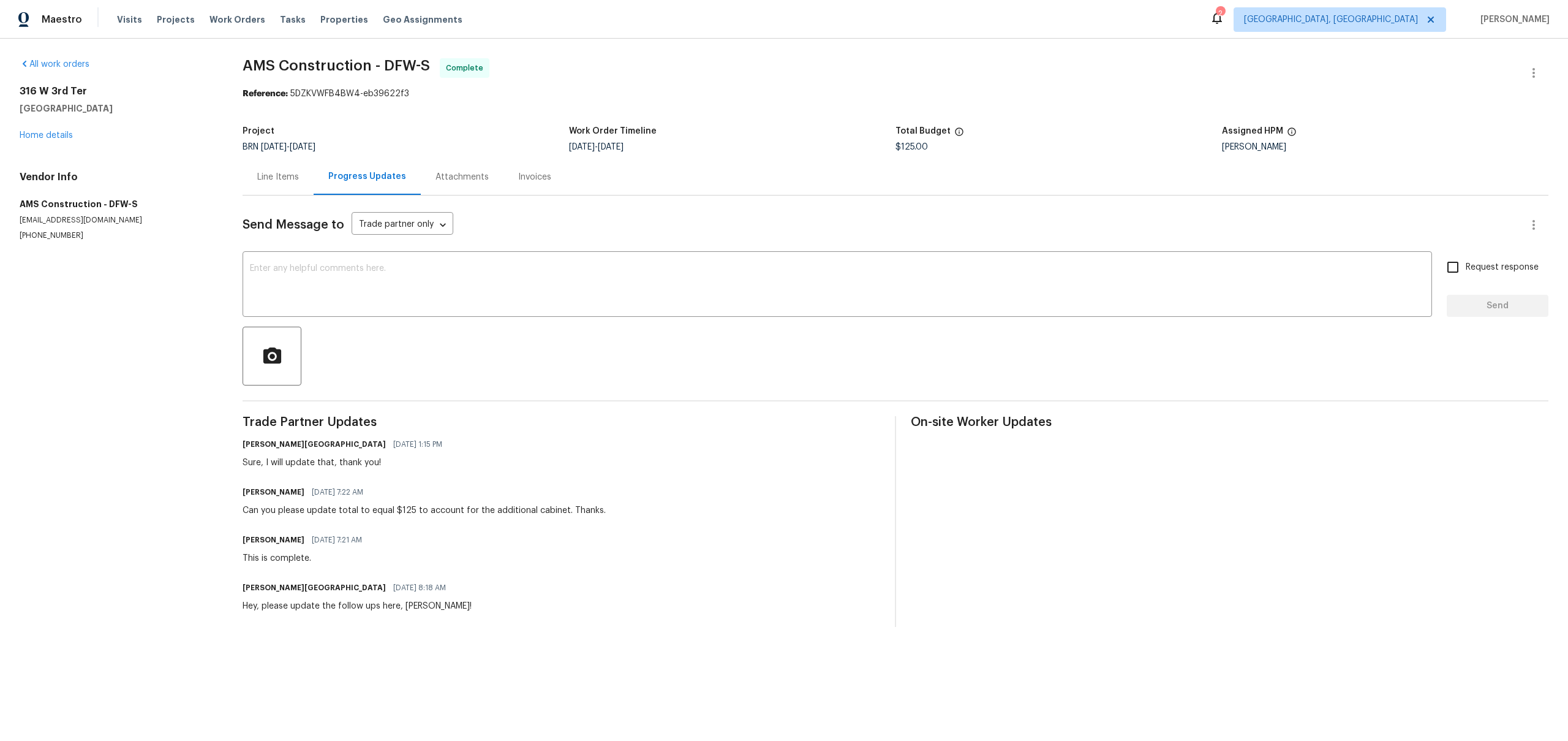
click div "[PERSON_NAME] [DATE] 7:22 AM Can you please update total to equal $125 to accou…"
